Goal: Task Accomplishment & Management: Manage account settings

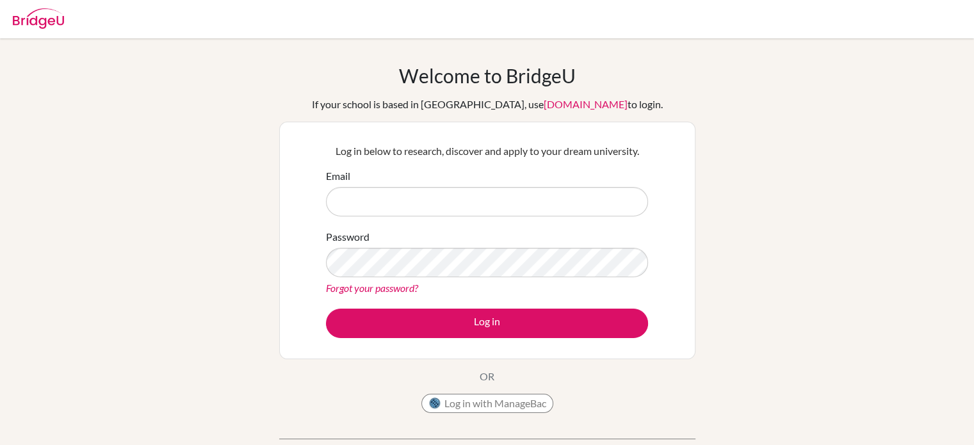
click at [374, 204] on input "Email" at bounding box center [487, 201] width 322 height 29
type input "[EMAIL_ADDRESS][DOMAIN_NAME]"
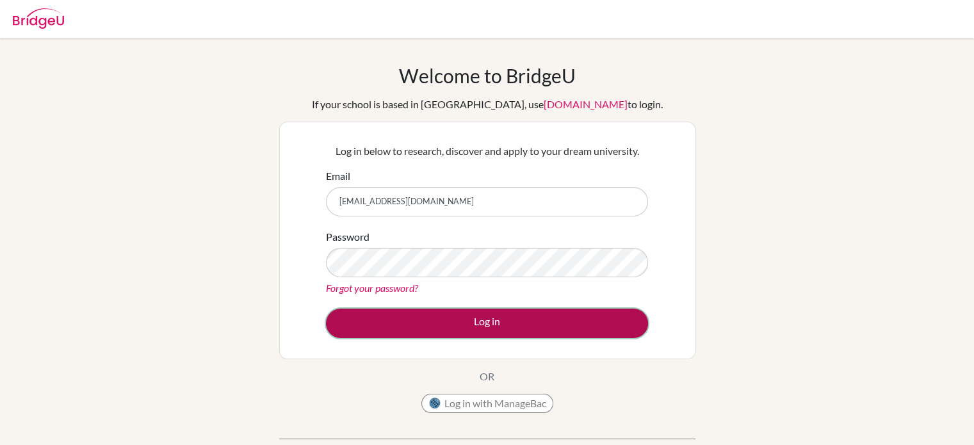
click at [386, 318] on button "Log in" at bounding box center [487, 323] width 322 height 29
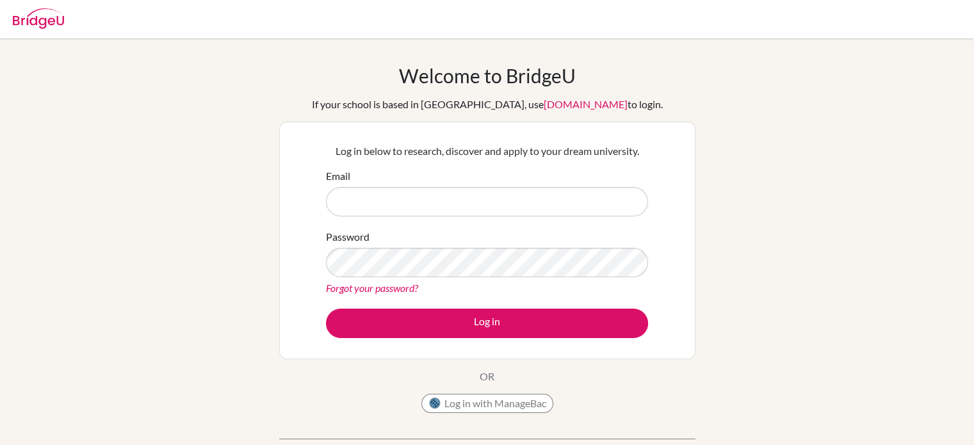
click at [436, 218] on form "Email Password Forgot your password? Log in" at bounding box center [487, 253] width 322 height 170
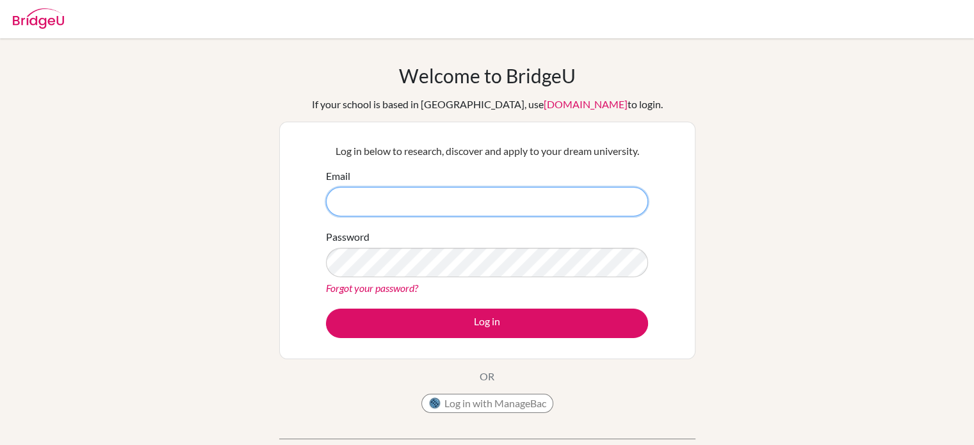
click at [420, 207] on input "Email" at bounding box center [487, 201] width 322 height 29
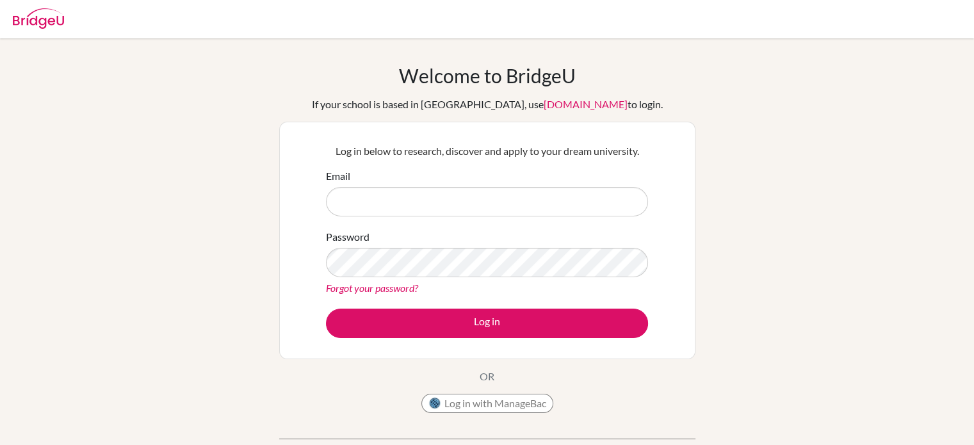
click at [381, 292] on link "Forgot your password?" at bounding box center [372, 288] width 92 height 12
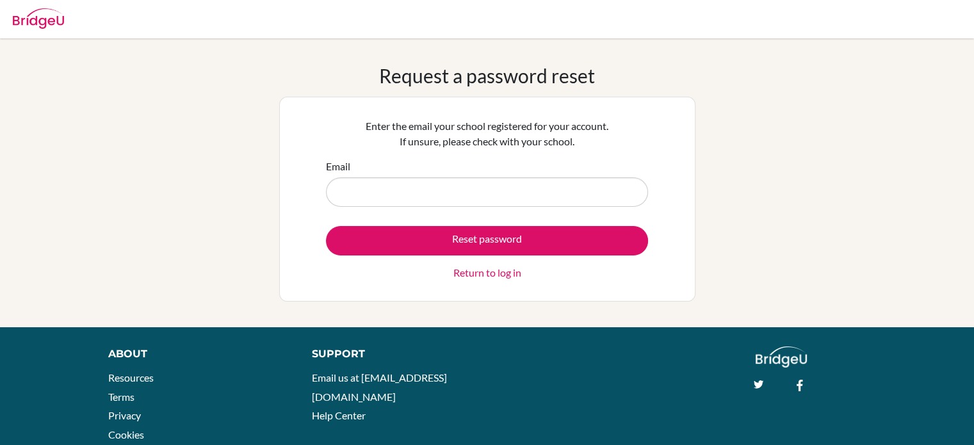
click at [401, 197] on input "Email" at bounding box center [487, 191] width 322 height 29
type input "[EMAIL_ADDRESS][DOMAIN_NAME]"
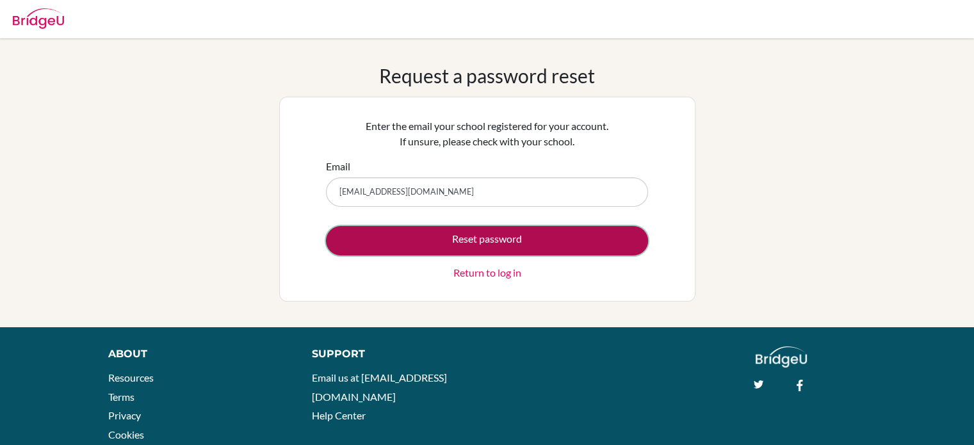
click at [440, 250] on button "Reset password" at bounding box center [487, 240] width 322 height 29
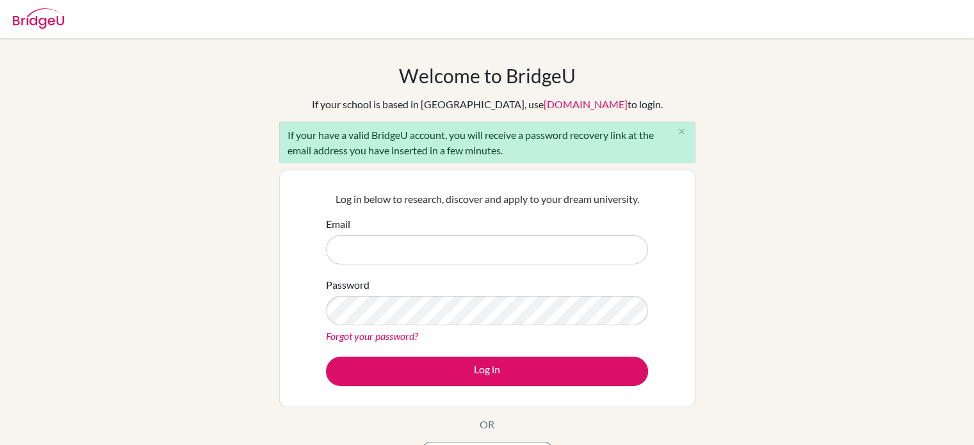
drag, startPoint x: 0, startPoint y: 0, endPoint x: 440, endPoint y: 250, distance: 506.0
click at [440, 250] on input "Email" at bounding box center [487, 249] width 322 height 29
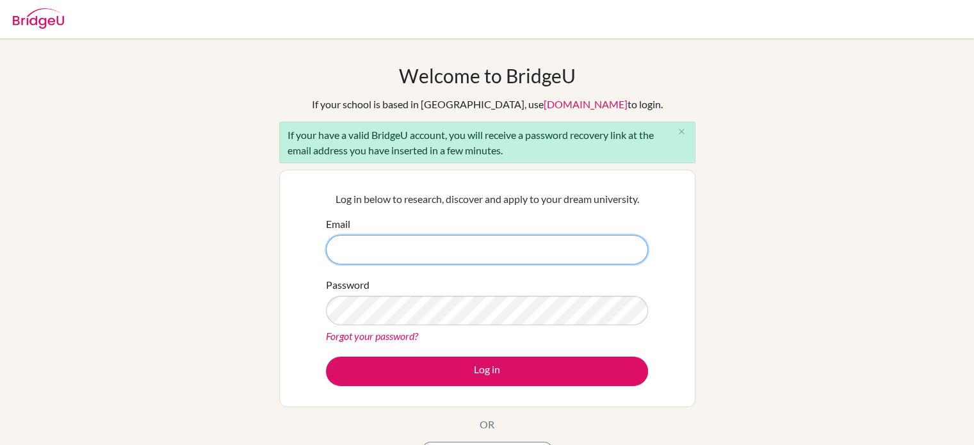
click at [416, 245] on input "Email" at bounding box center [487, 249] width 322 height 29
type input "[EMAIL_ADDRESS][DOMAIN_NAME]"
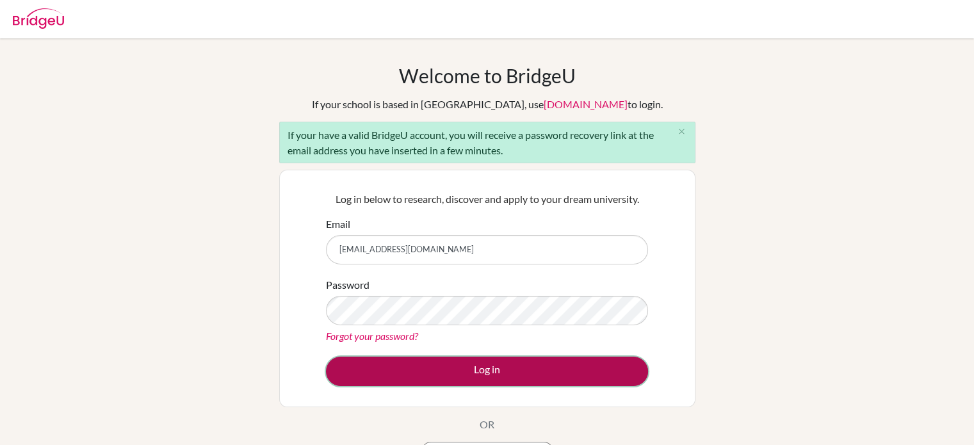
click at [409, 377] on button "Log in" at bounding box center [487, 371] width 322 height 29
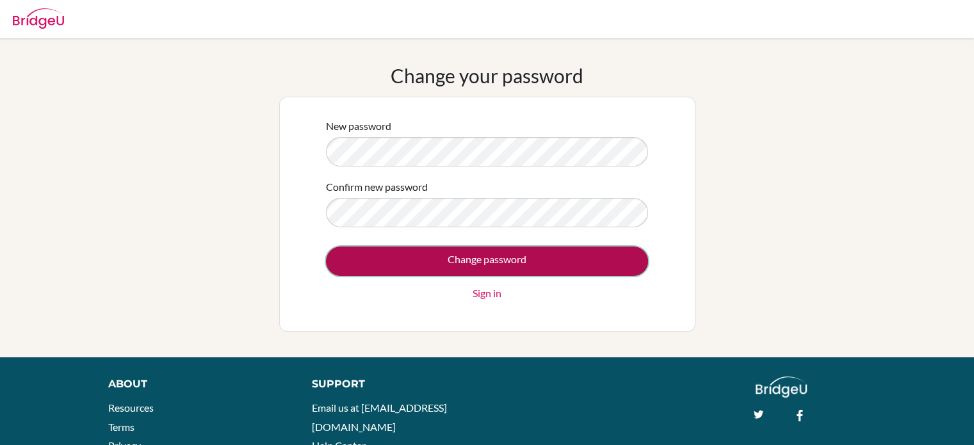
click at [443, 261] on input "Change password" at bounding box center [487, 261] width 322 height 29
